Goal: Check status: Check status

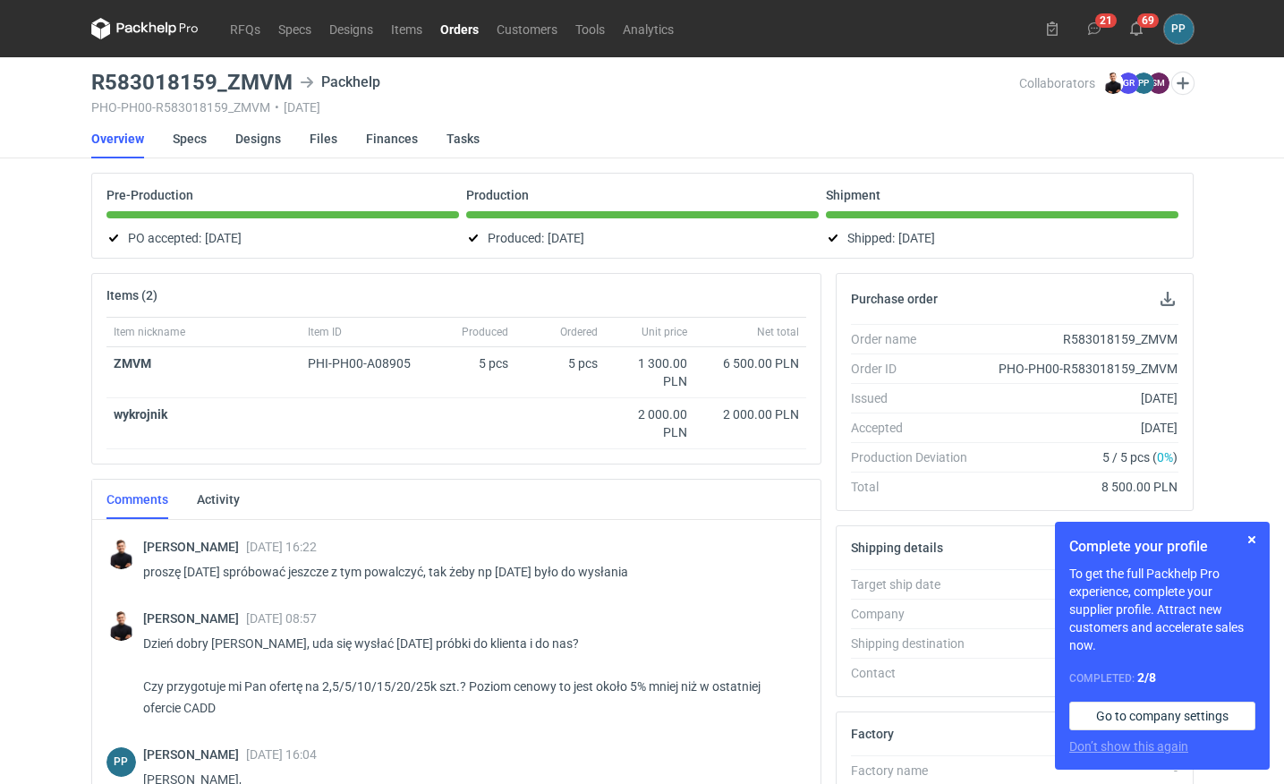
scroll to position [0, 3]
click at [230, 33] on link "RFQs" at bounding box center [245, 28] width 48 height 21
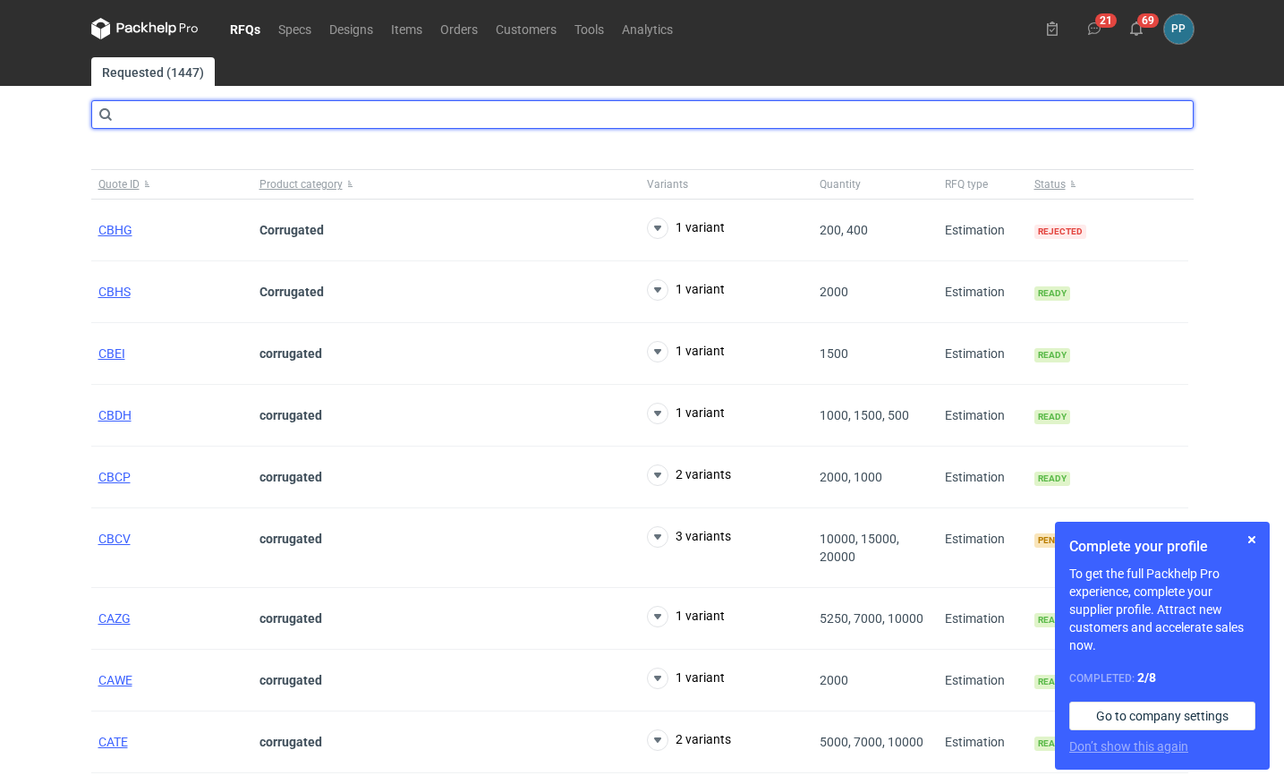
click at [584, 117] on input "text" at bounding box center [642, 114] width 1103 height 29
type input "CADD"
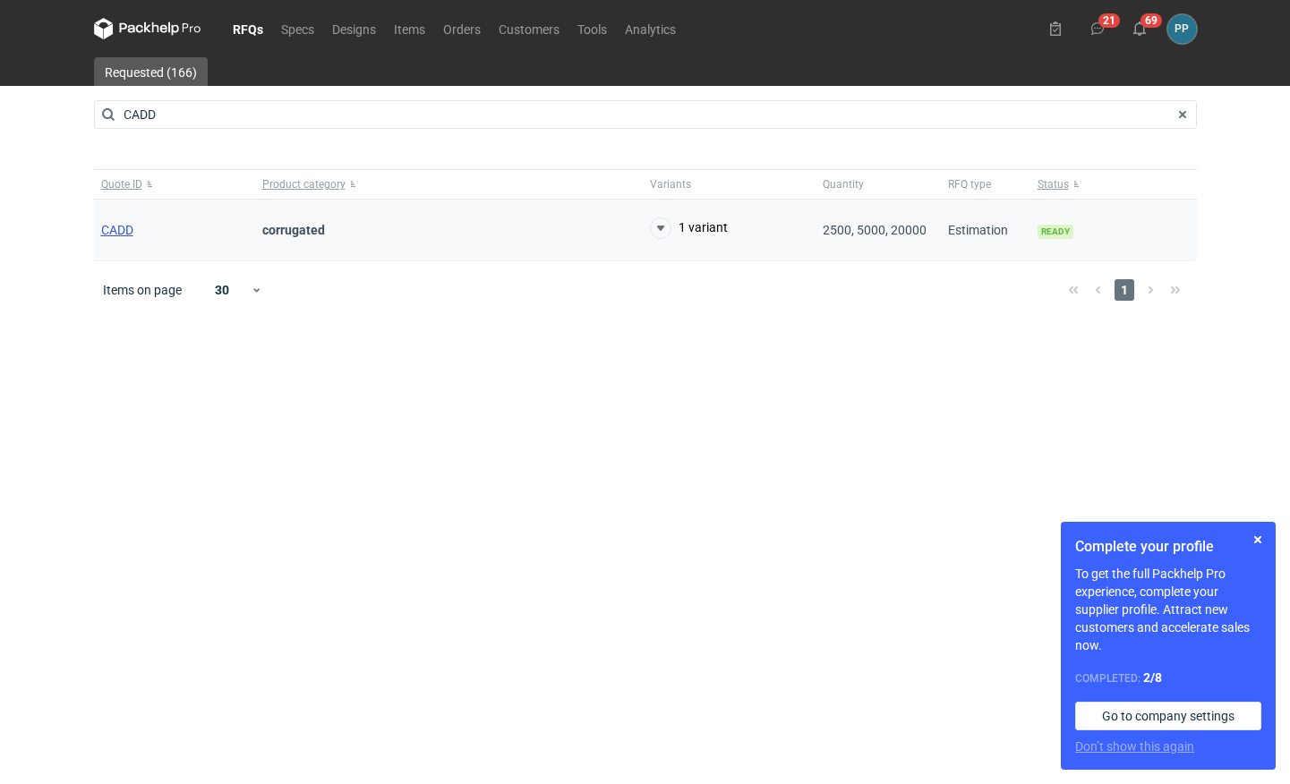
click at [123, 226] on span "CADD" at bounding box center [117, 230] width 32 height 14
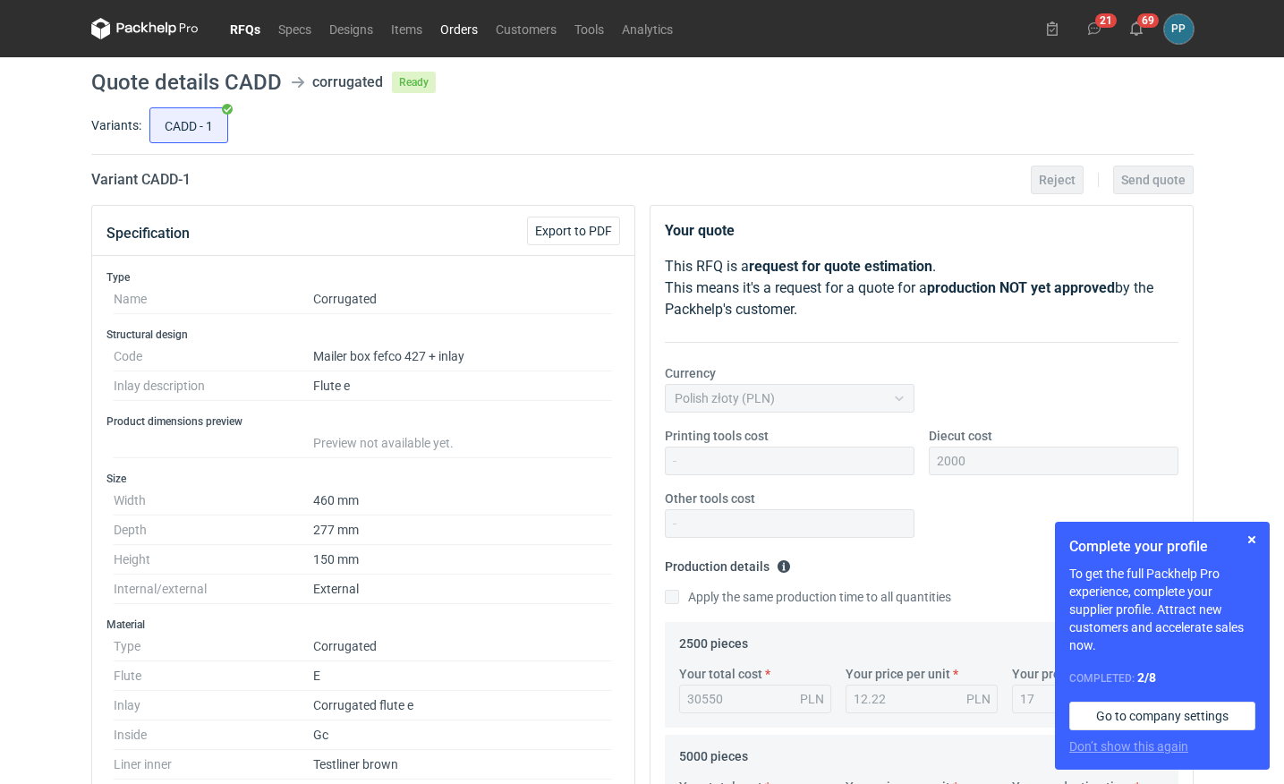
click at [448, 30] on link "Orders" at bounding box center [458, 28] width 55 height 21
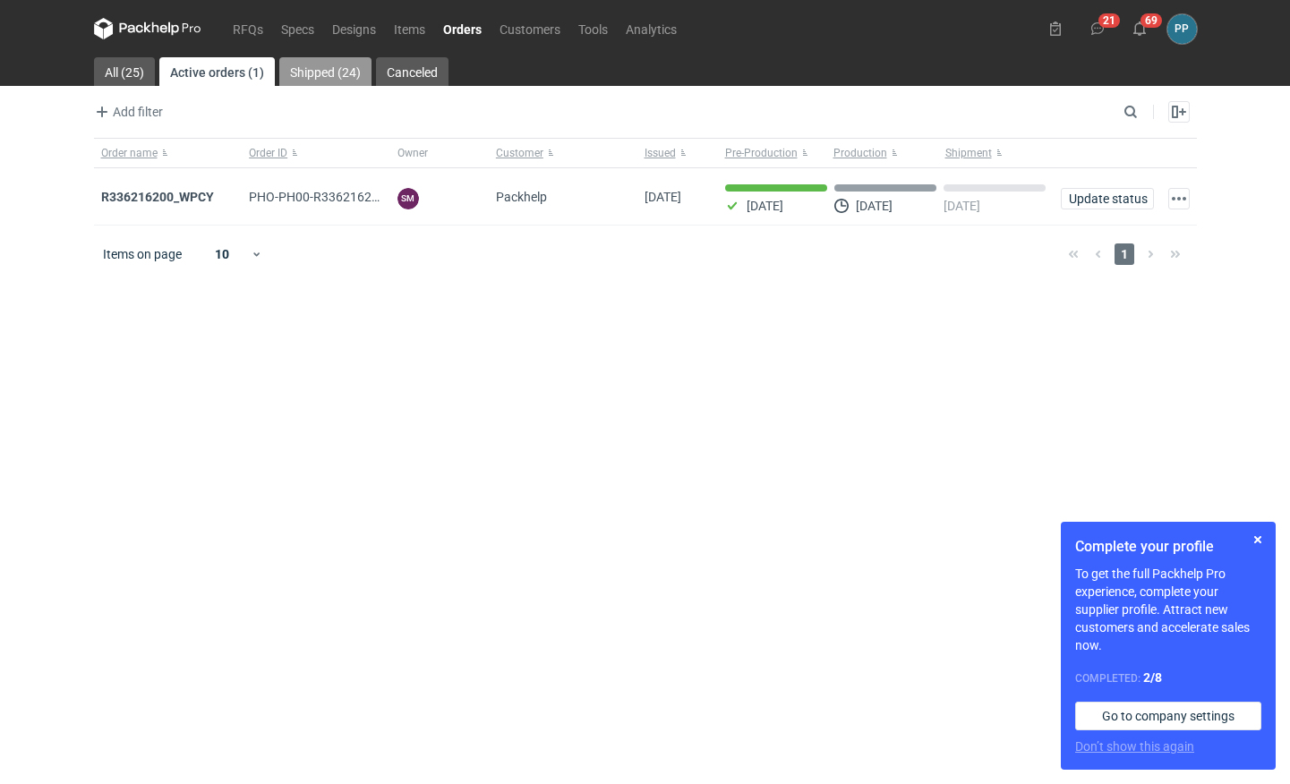
click at [346, 74] on link "Shipped (24)" at bounding box center [325, 71] width 92 height 29
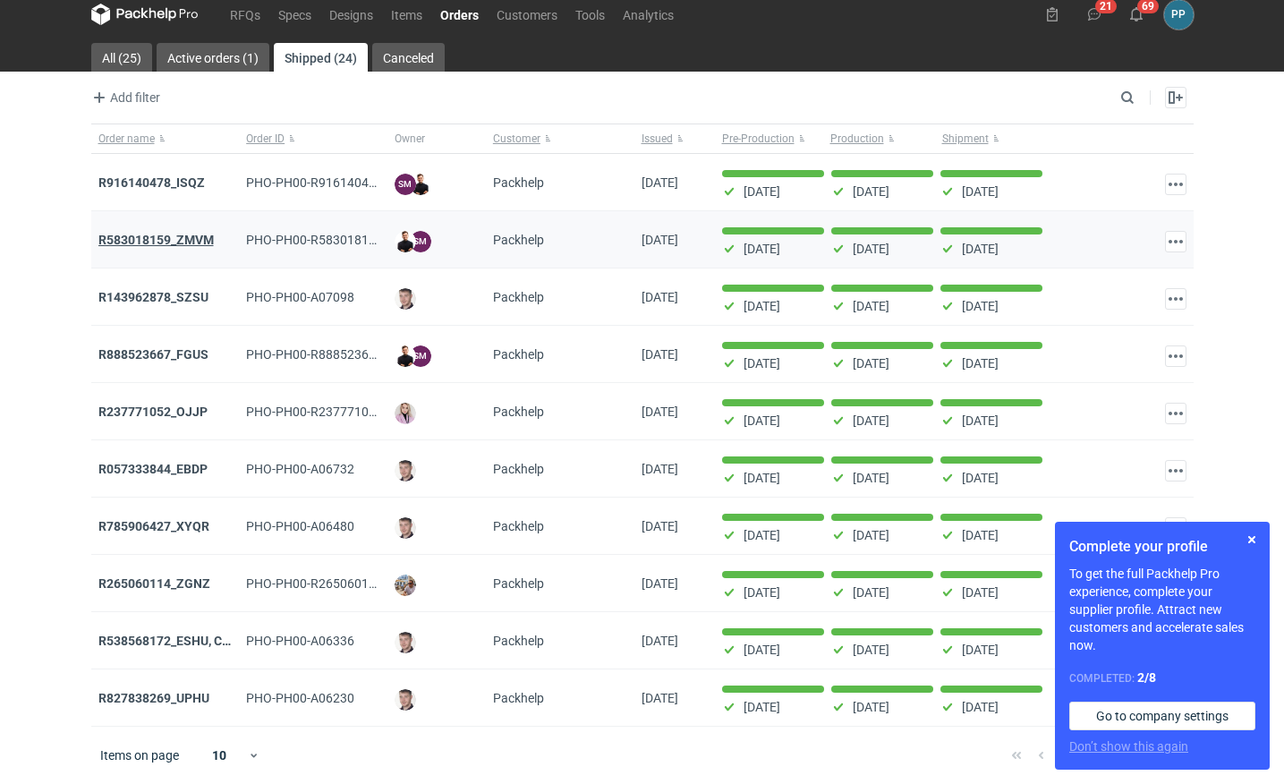
scroll to position [14, 0]
click at [135, 243] on strong "R583018159_ZMVM" at bounding box center [155, 240] width 115 height 14
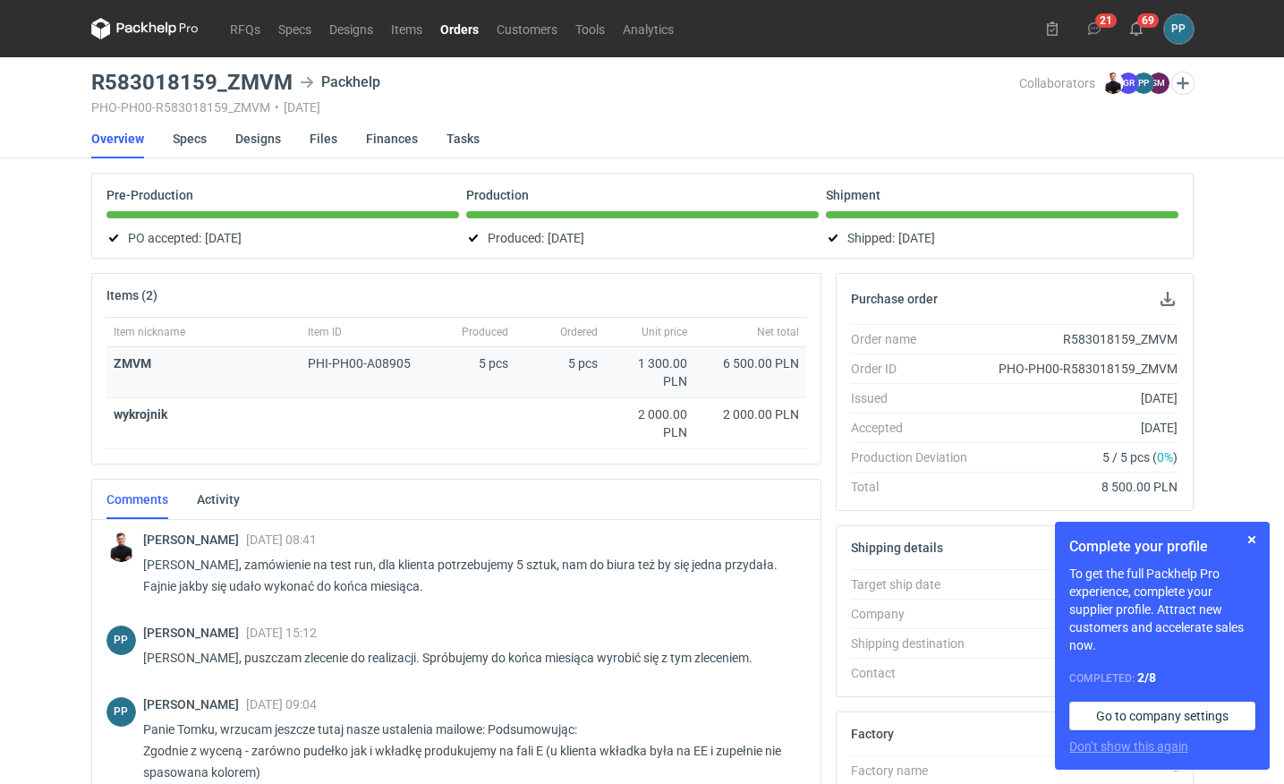
scroll to position [0, 3]
